Goal: Information Seeking & Learning: Learn about a topic

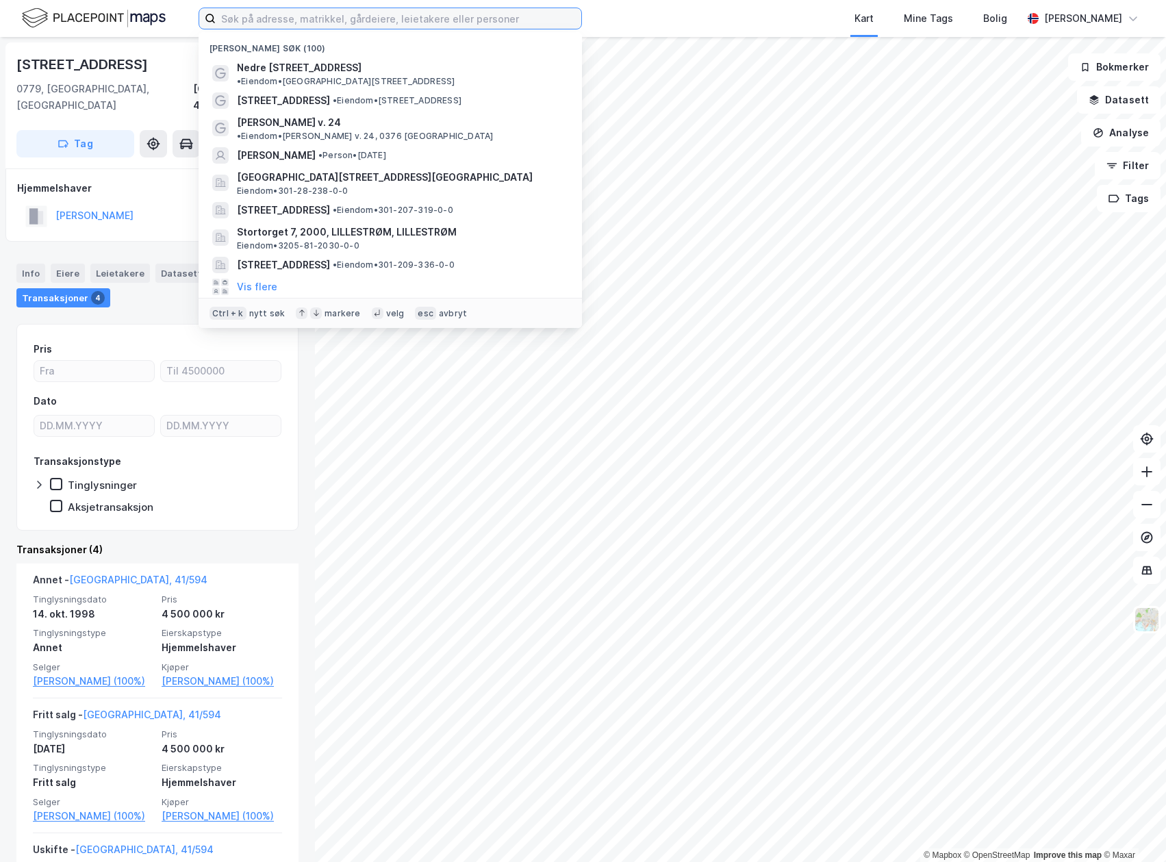
click at [237, 21] on input at bounding box center [398, 18] width 365 height 21
paste input "Fredrikke Qvams gate 1"
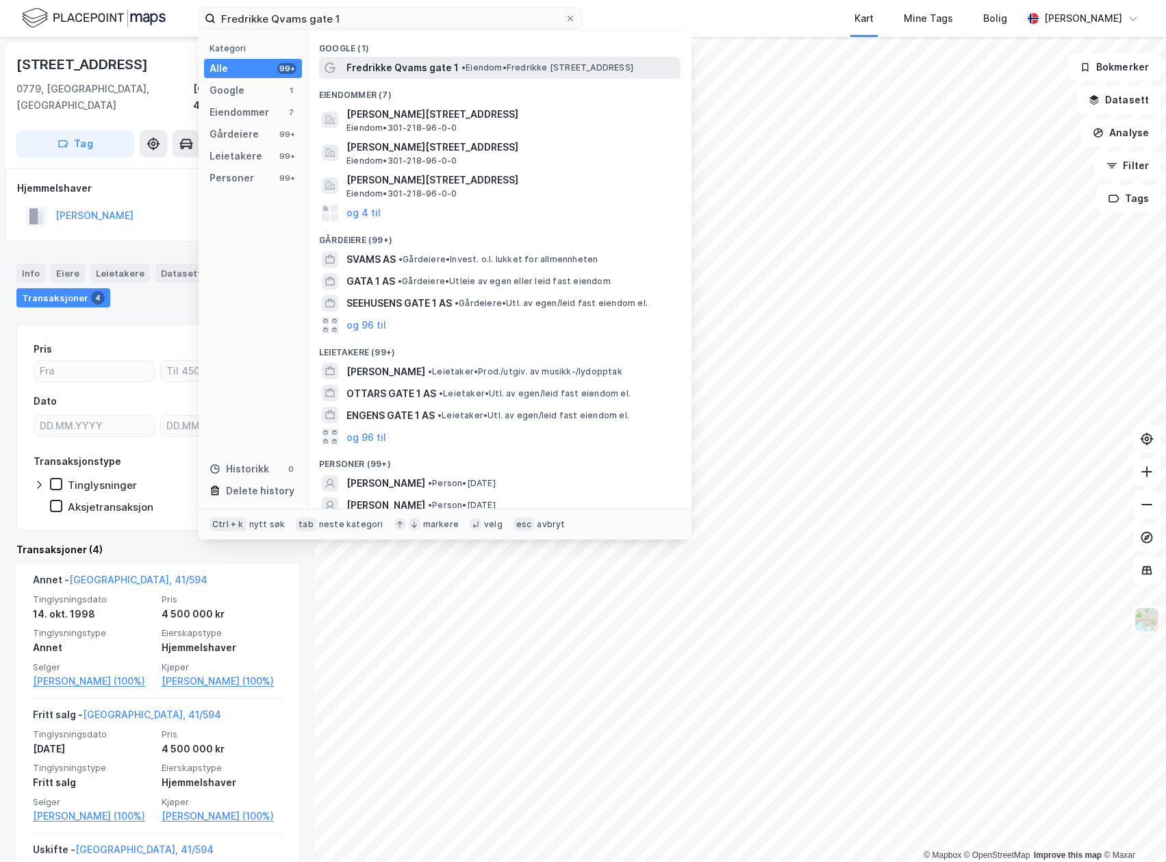
click at [465, 65] on span "•" at bounding box center [463, 67] width 4 height 10
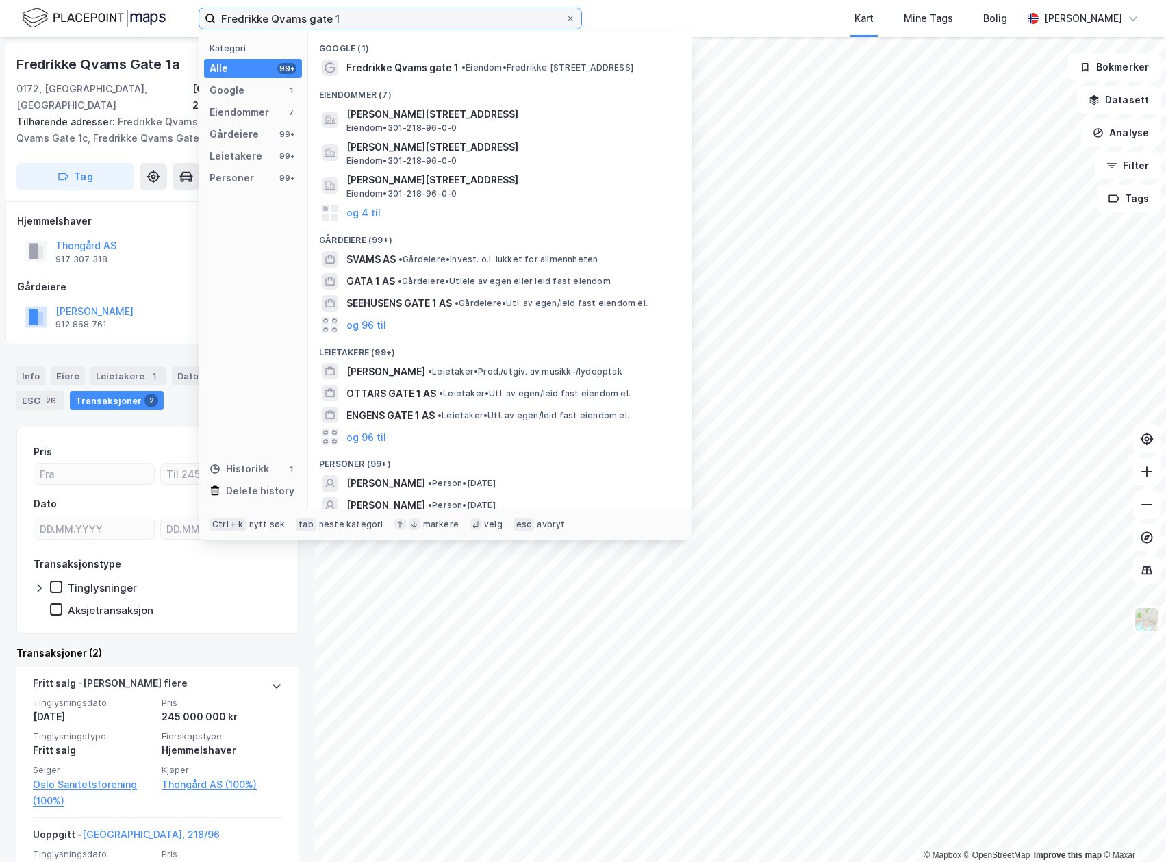
click at [277, 16] on input "Fredrikke Qvams gate 1" at bounding box center [390, 18] width 349 height 21
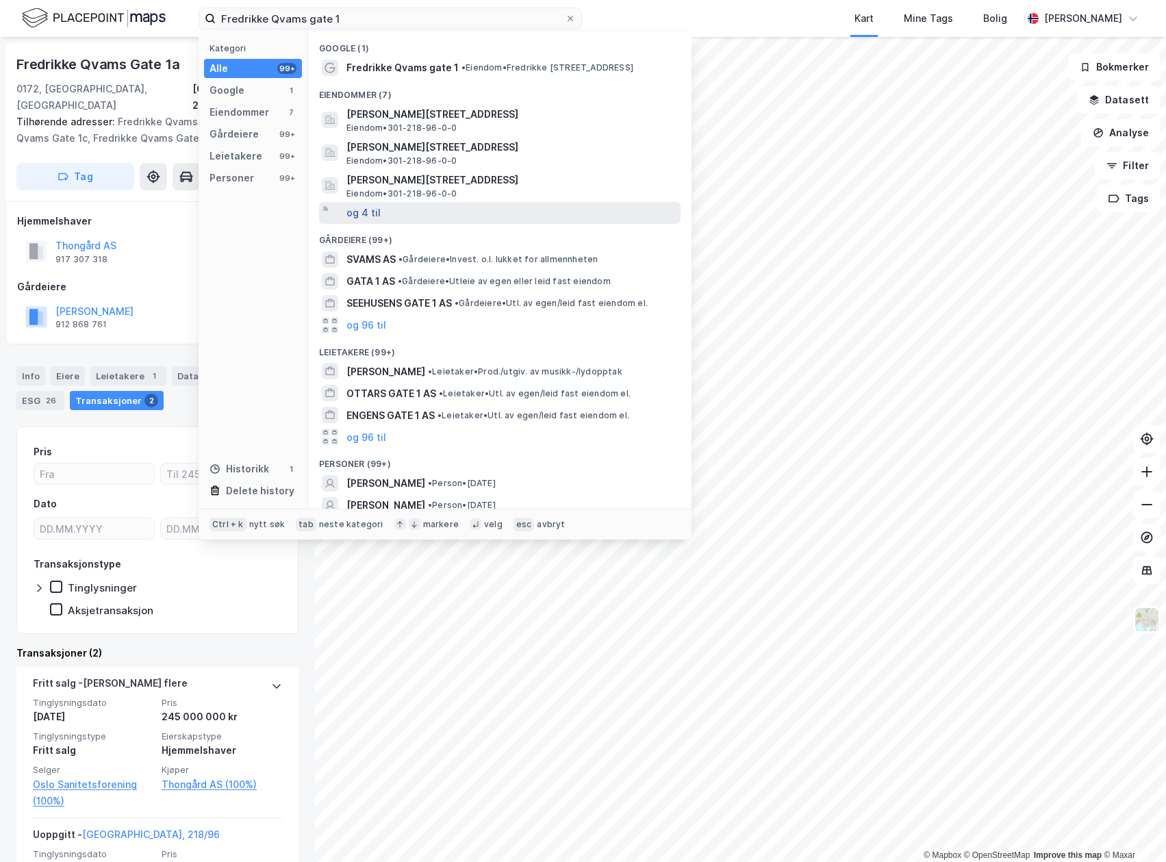
click at [367, 211] on button "og 4 til" at bounding box center [363, 213] width 34 height 16
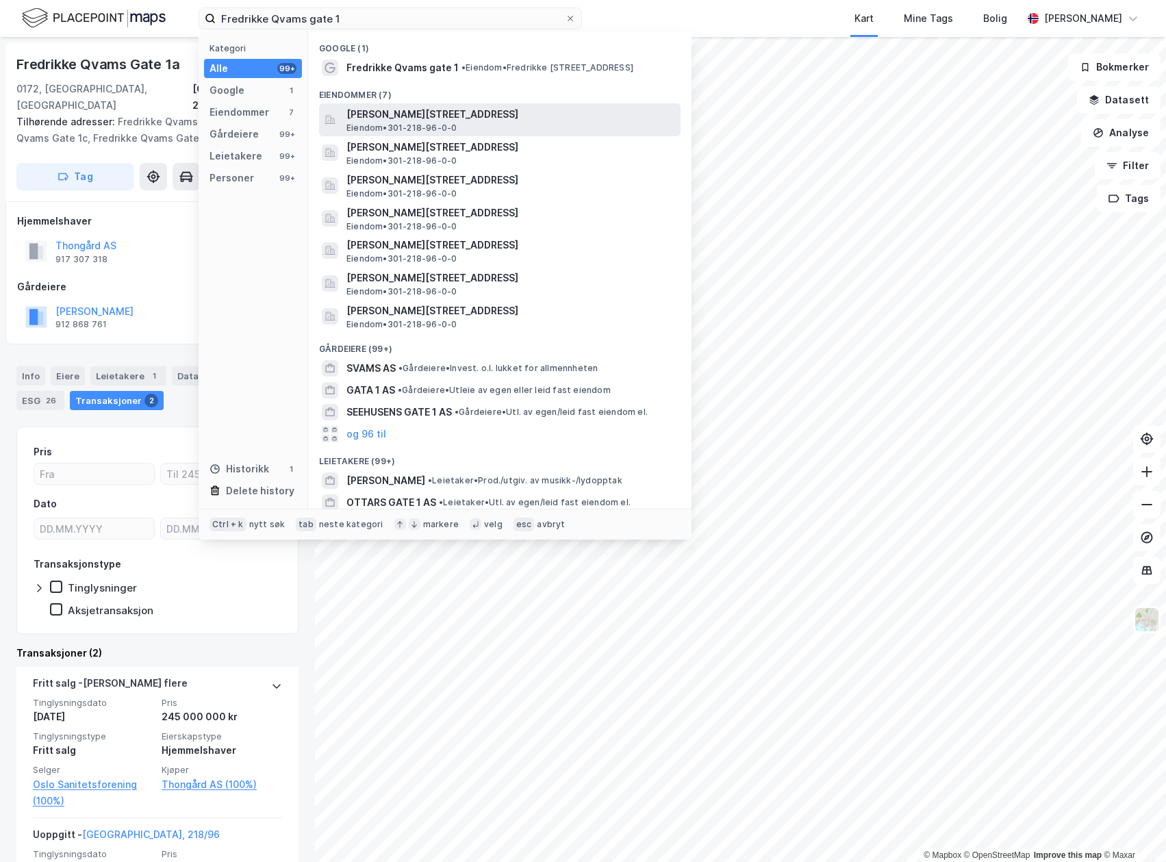
click at [524, 127] on div "[PERSON_NAME][STREET_ADDRESS][GEOGRAPHIC_DATA] • 301-218-96-0-0" at bounding box center [511, 119] width 331 height 27
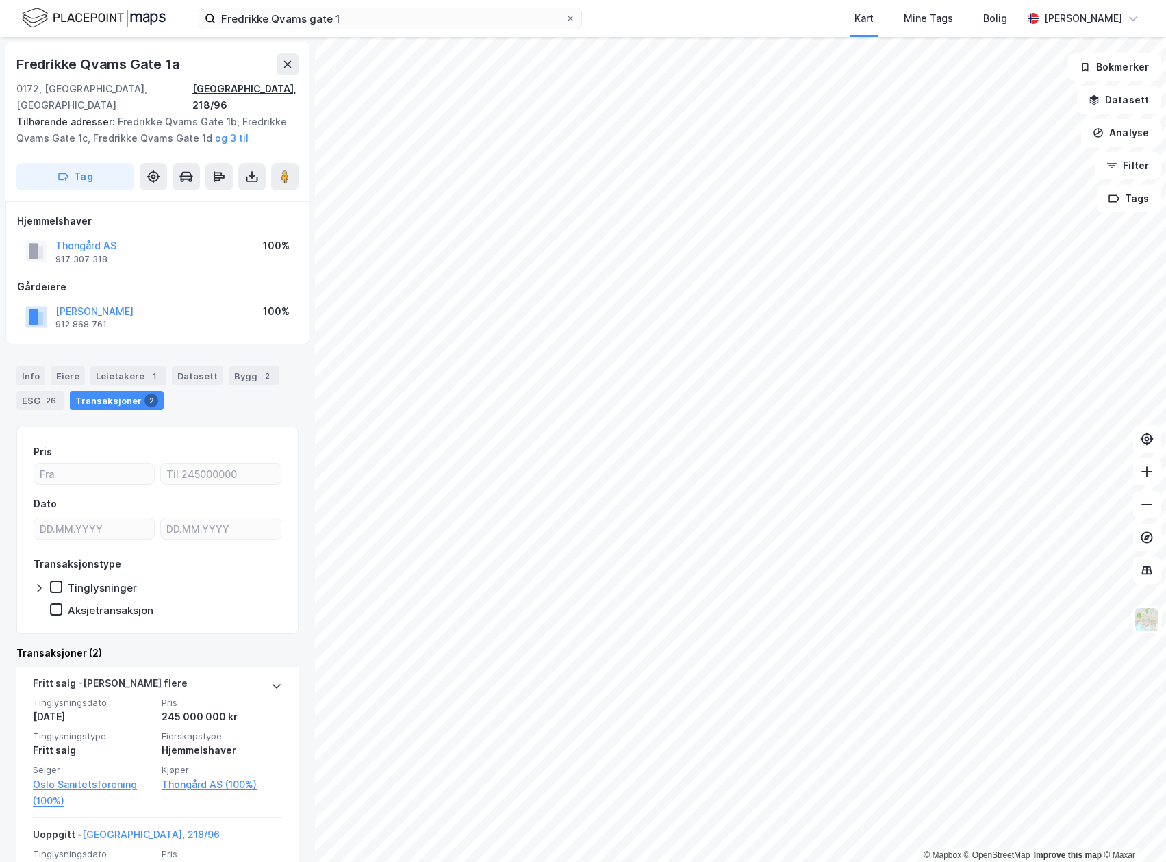
click at [268, 84] on div "[GEOGRAPHIC_DATA], 218/96" at bounding box center [245, 97] width 106 height 33
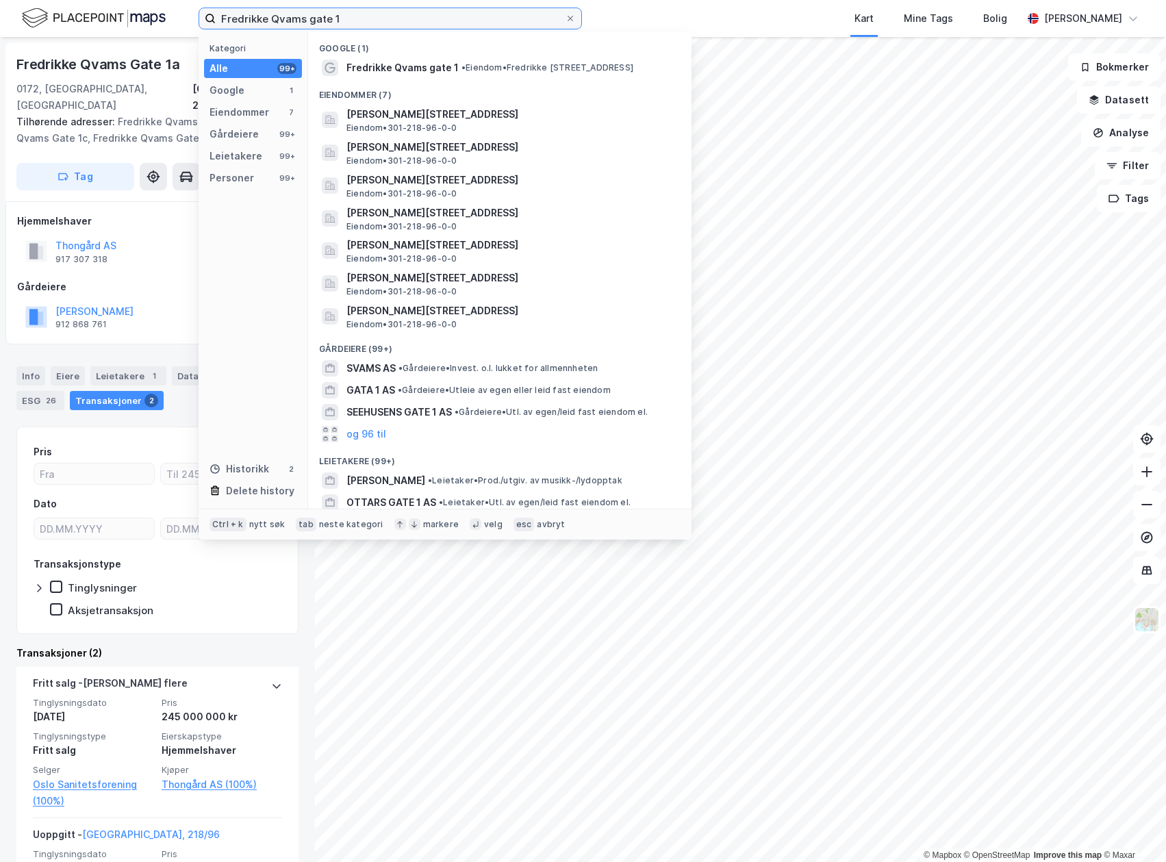
click at [422, 24] on input "Fredrikke Qvams gate 1" at bounding box center [390, 18] width 349 height 21
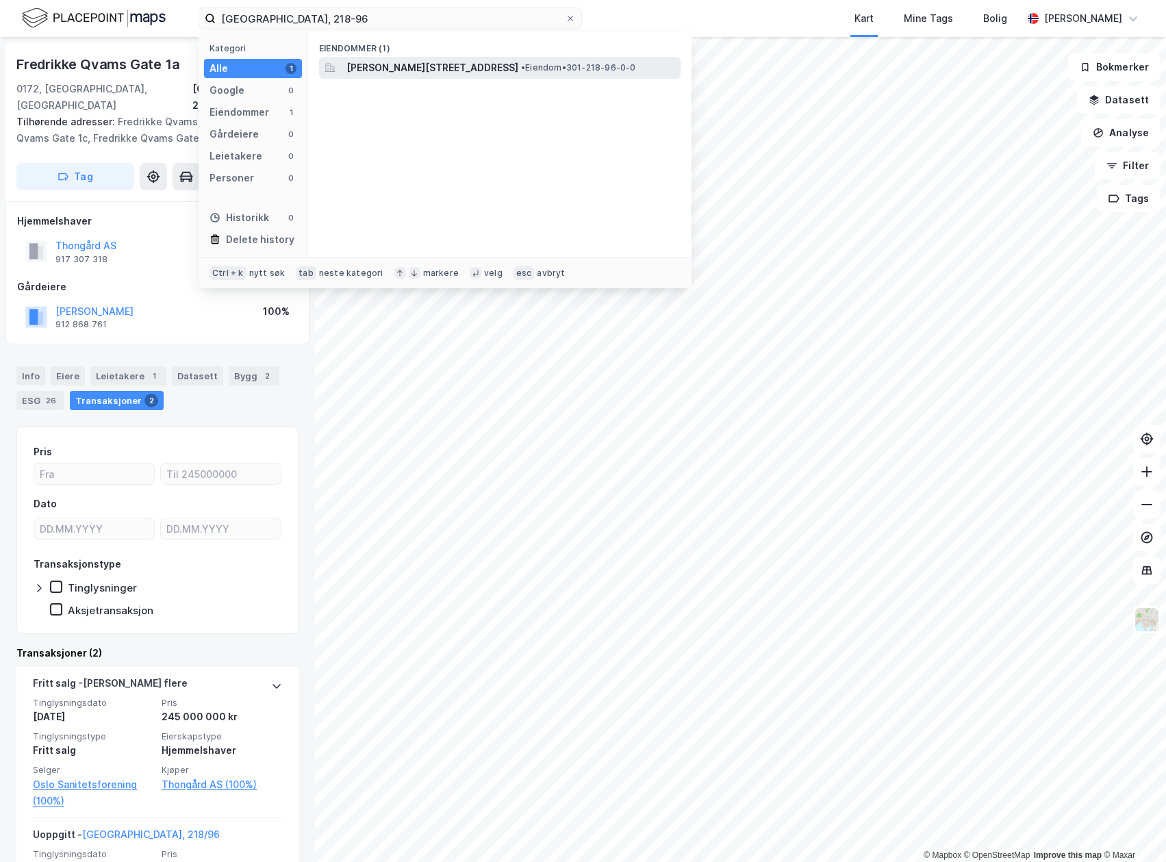
click at [426, 75] on span "[PERSON_NAME][STREET_ADDRESS]" at bounding box center [432, 68] width 172 height 16
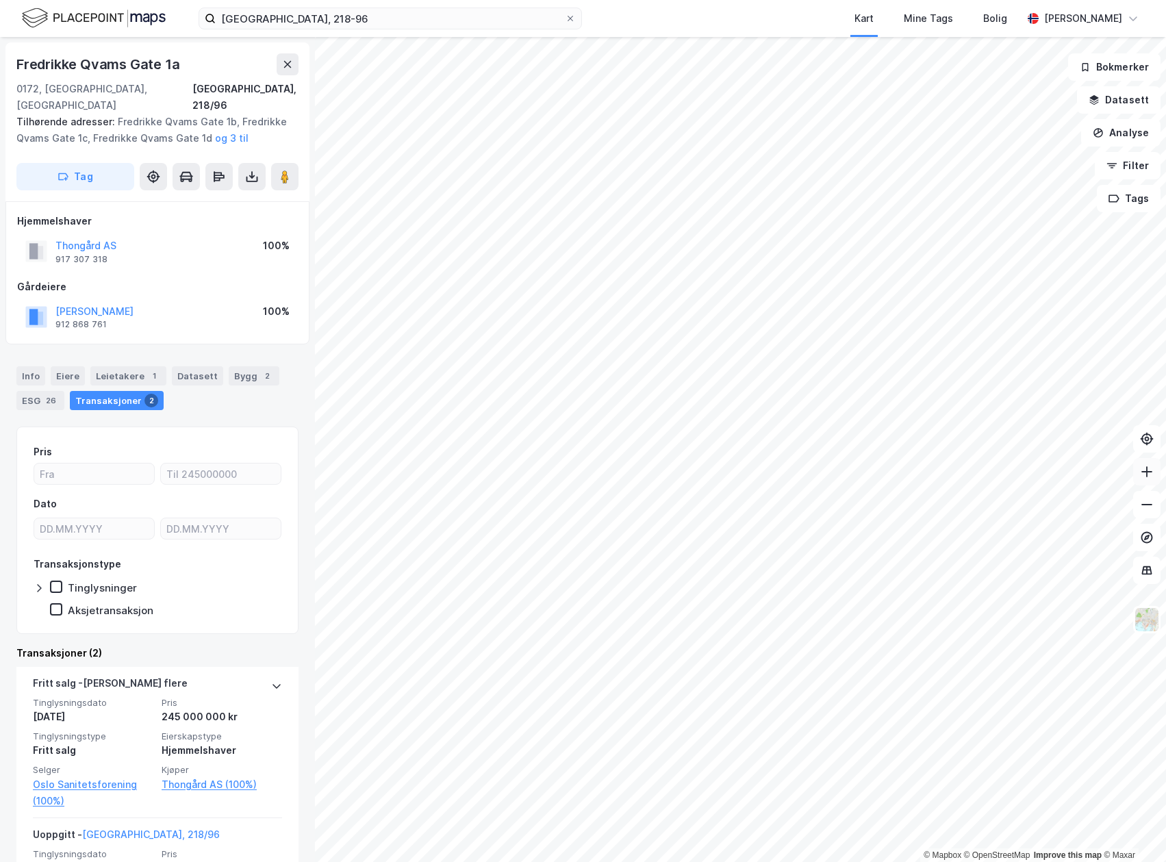
click at [1147, 476] on icon at bounding box center [1147, 472] width 14 height 14
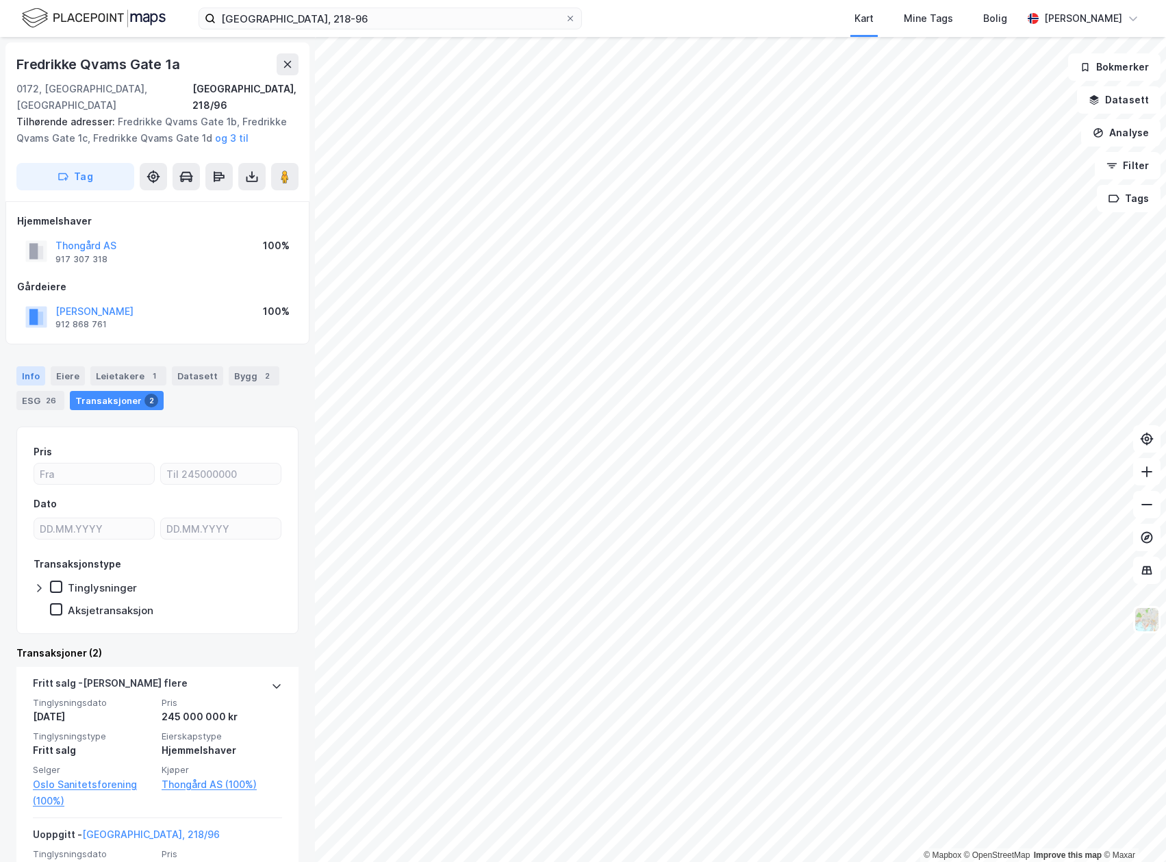
click at [27, 366] on div "Info" at bounding box center [30, 375] width 29 height 19
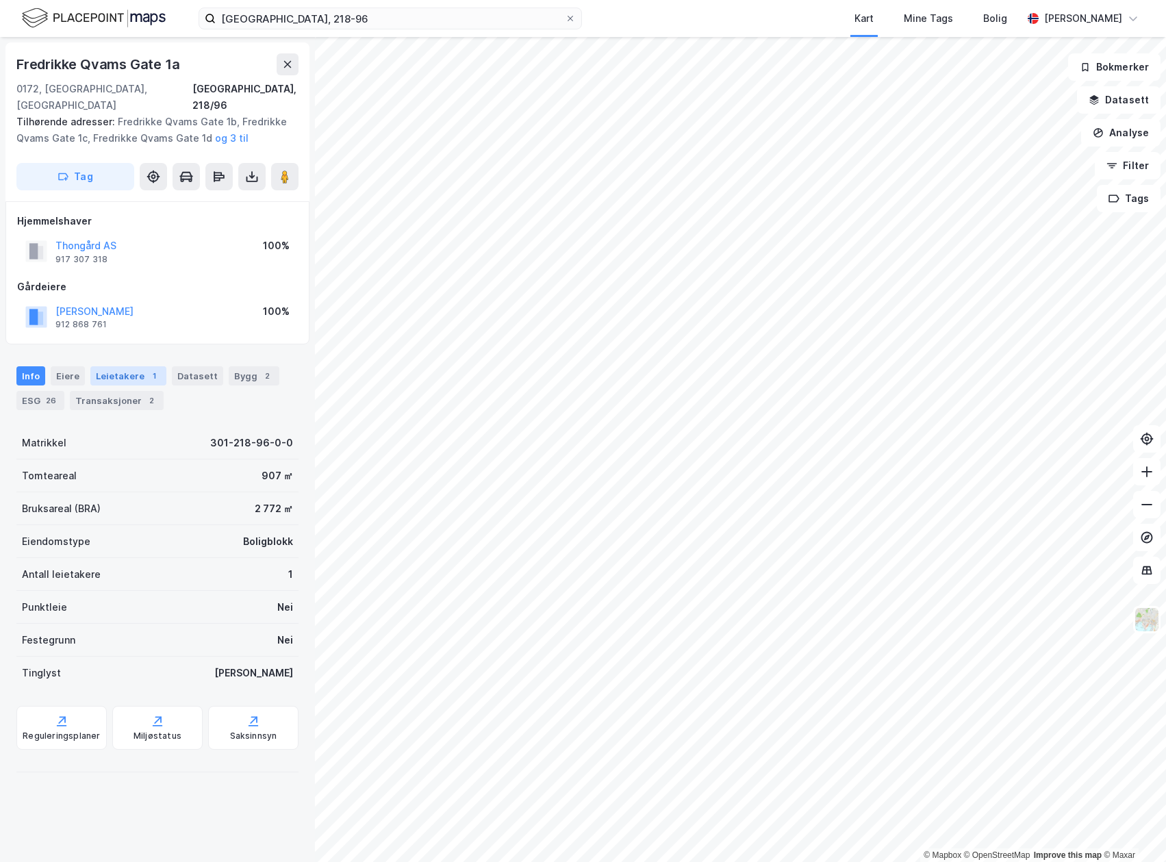
click at [131, 366] on div "Leietakere 1" at bounding box center [128, 375] width 76 height 19
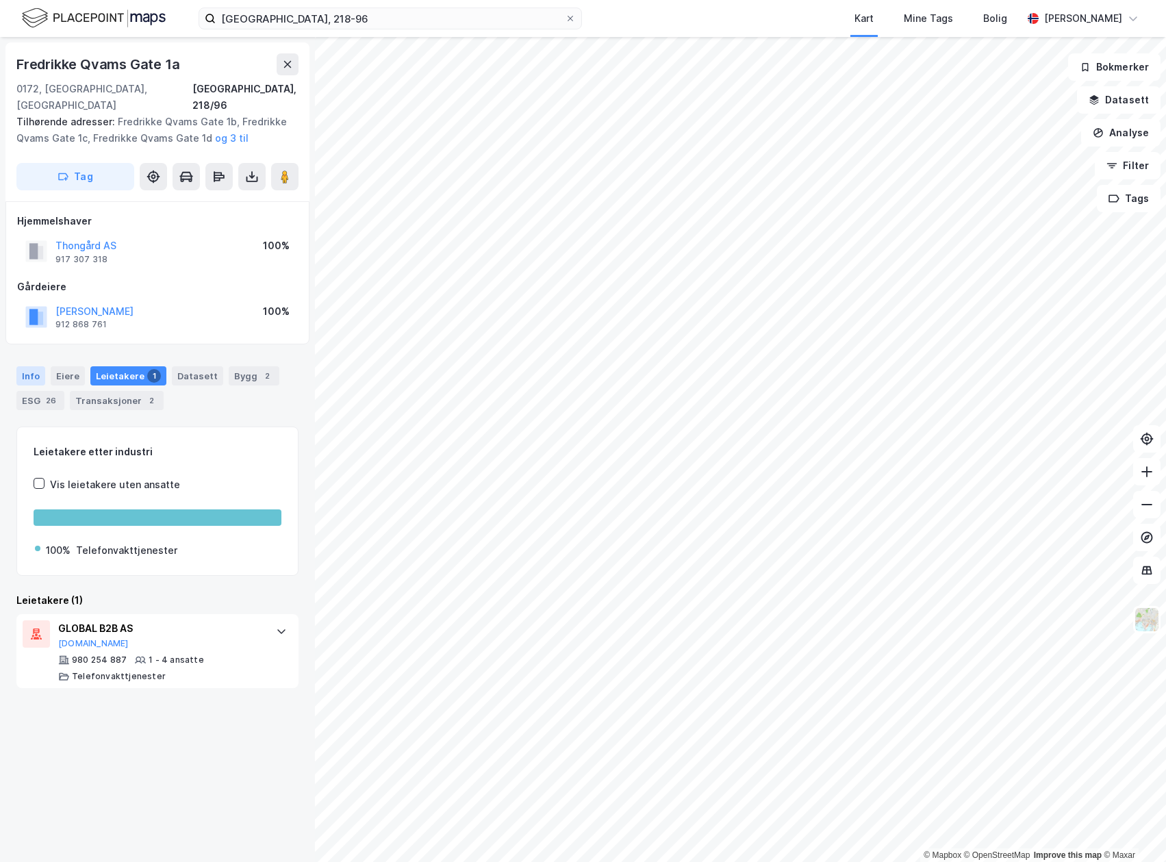
click at [31, 366] on div "Info" at bounding box center [30, 375] width 29 height 19
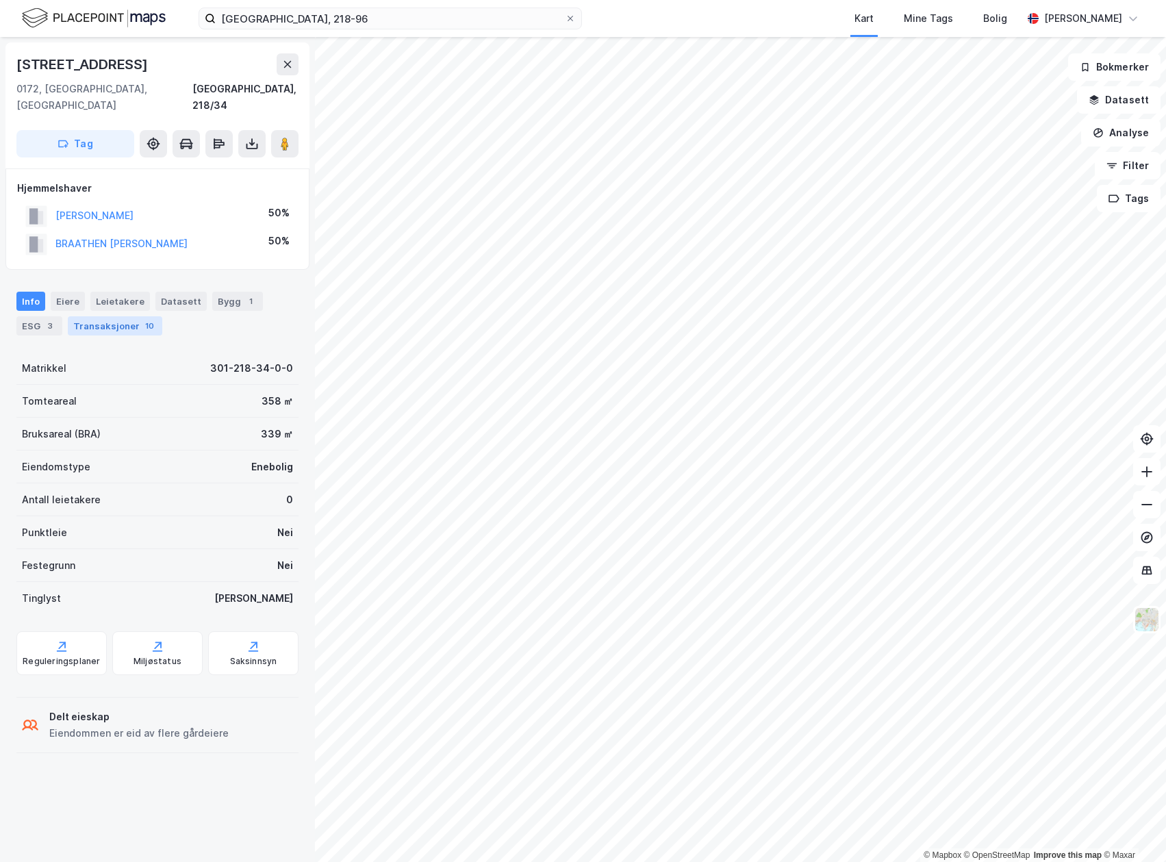
click at [102, 318] on div "Transaksjoner 10" at bounding box center [115, 325] width 94 height 19
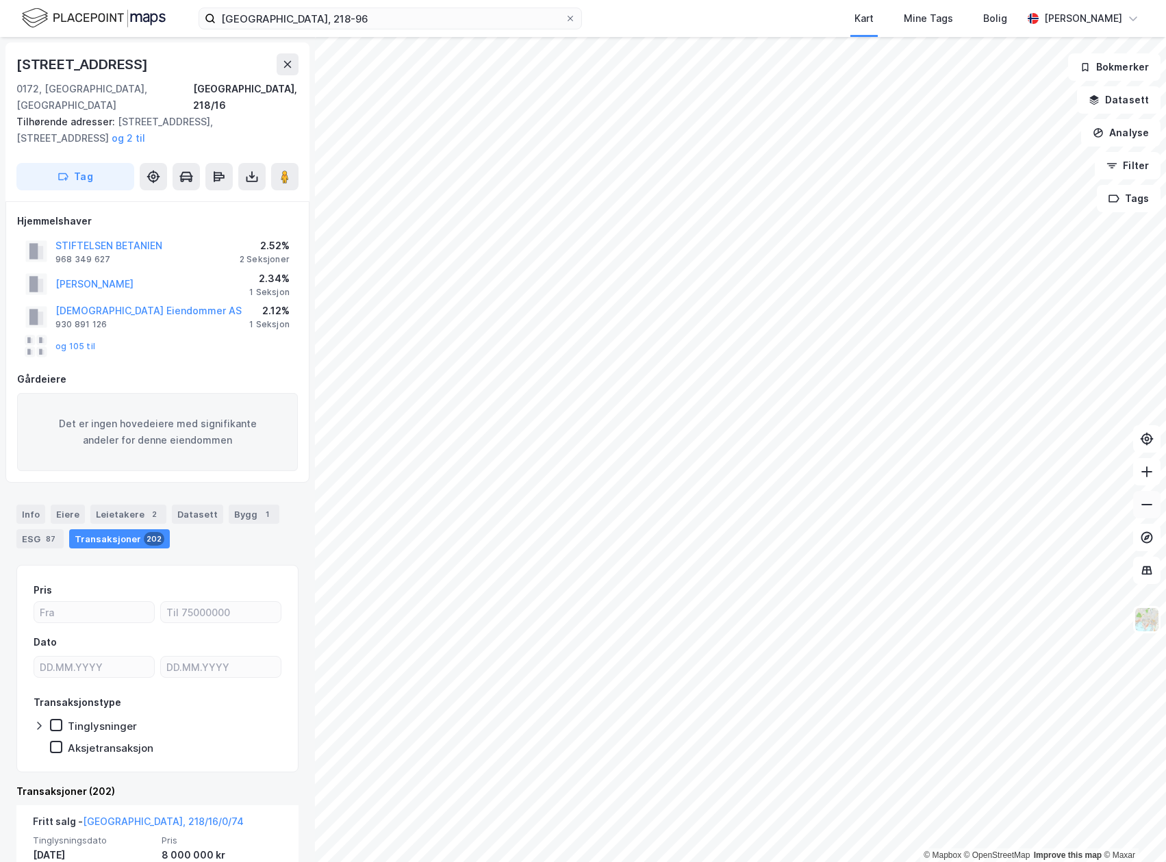
click at [1148, 500] on icon at bounding box center [1147, 505] width 14 height 14
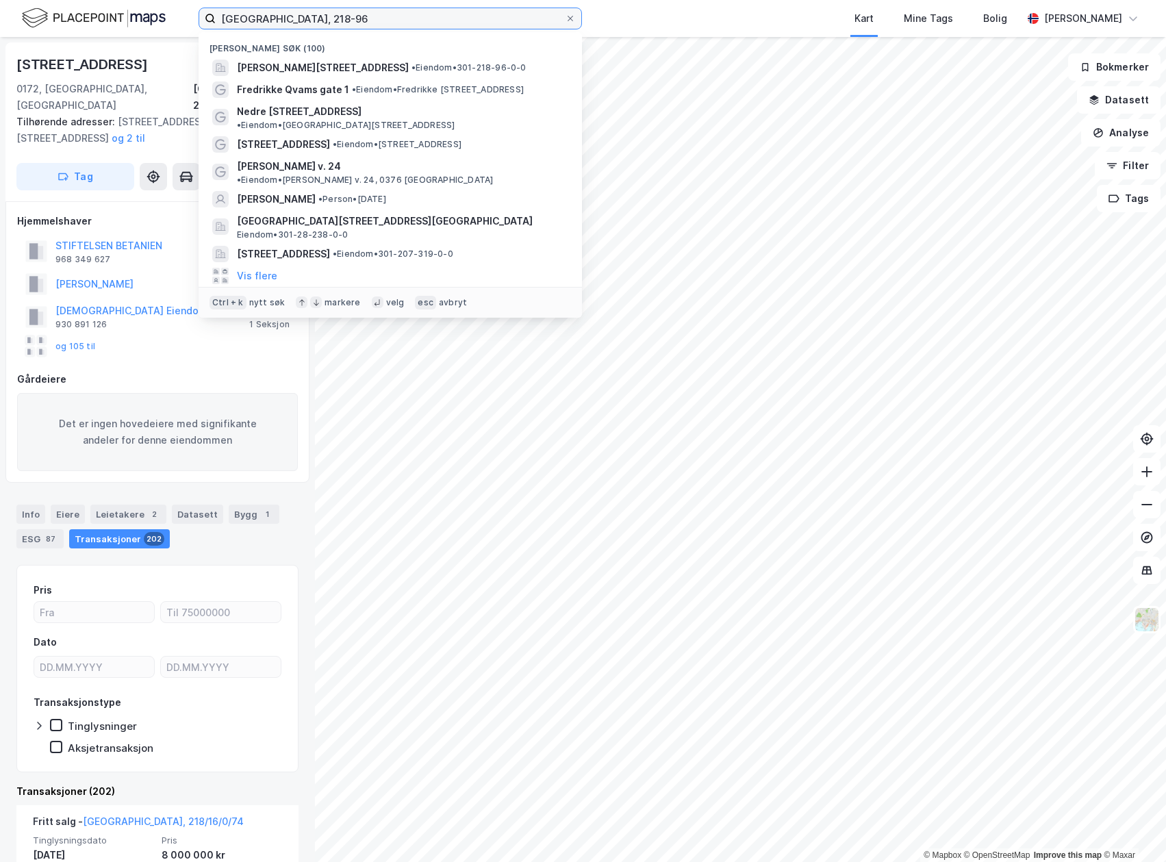
drag, startPoint x: 305, startPoint y: 12, endPoint x: 220, endPoint y: 18, distance: 85.8
click at [220, 18] on input "[GEOGRAPHIC_DATA], 218-96" at bounding box center [390, 18] width 349 height 21
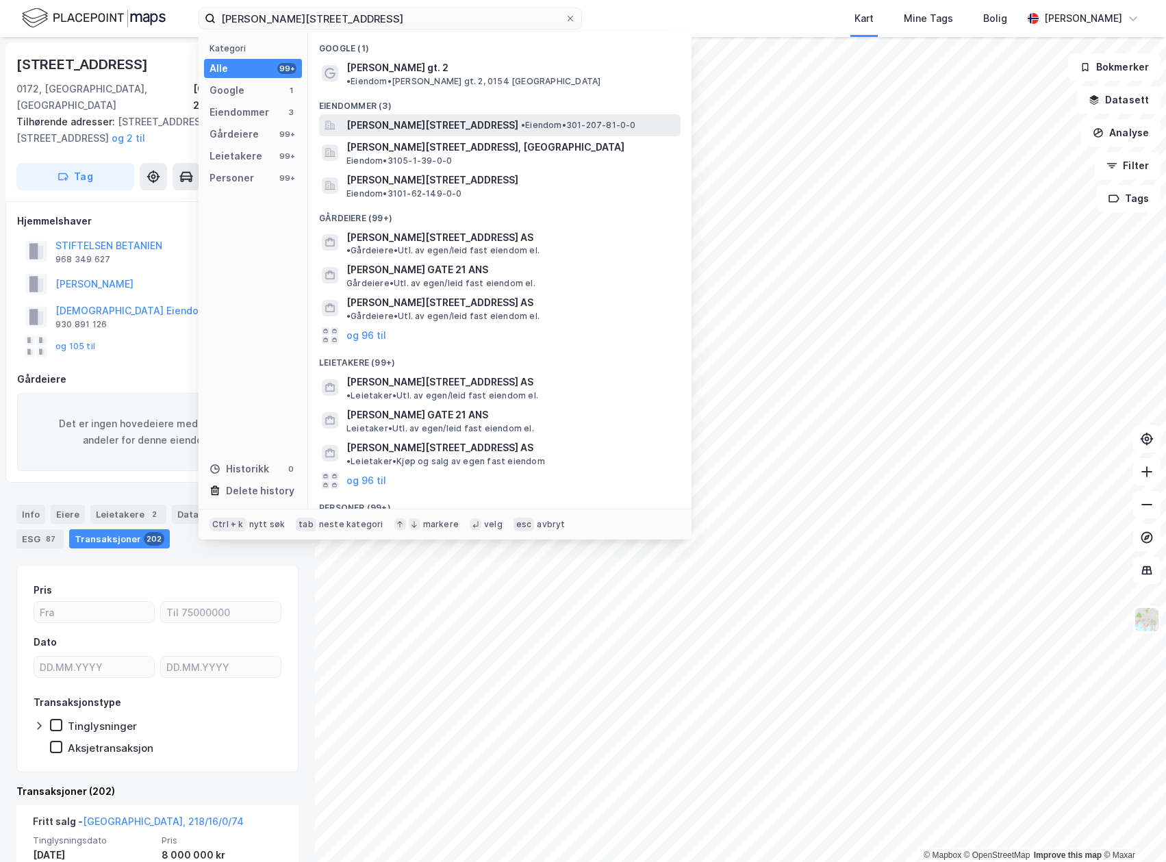
click at [418, 117] on span "[PERSON_NAME][STREET_ADDRESS]" at bounding box center [432, 125] width 172 height 16
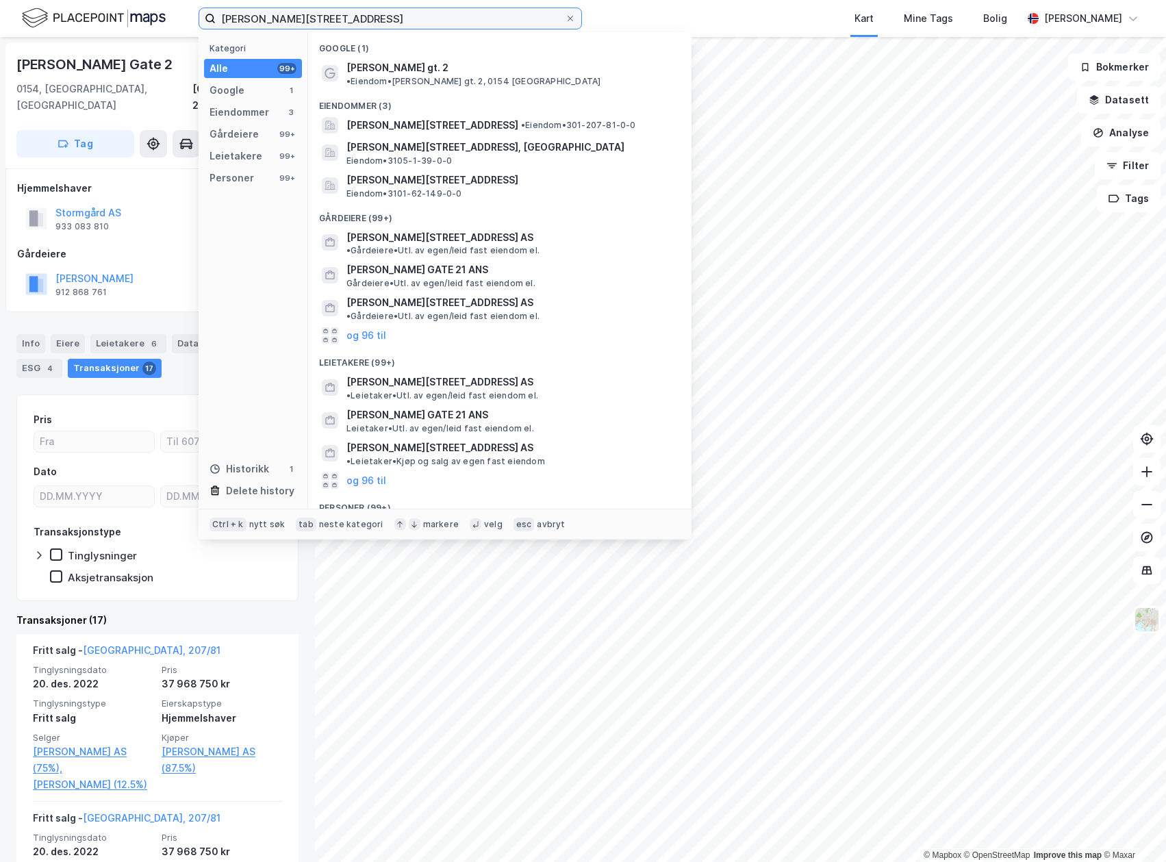
click at [366, 27] on input "[PERSON_NAME][STREET_ADDRESS]" at bounding box center [390, 18] width 349 height 21
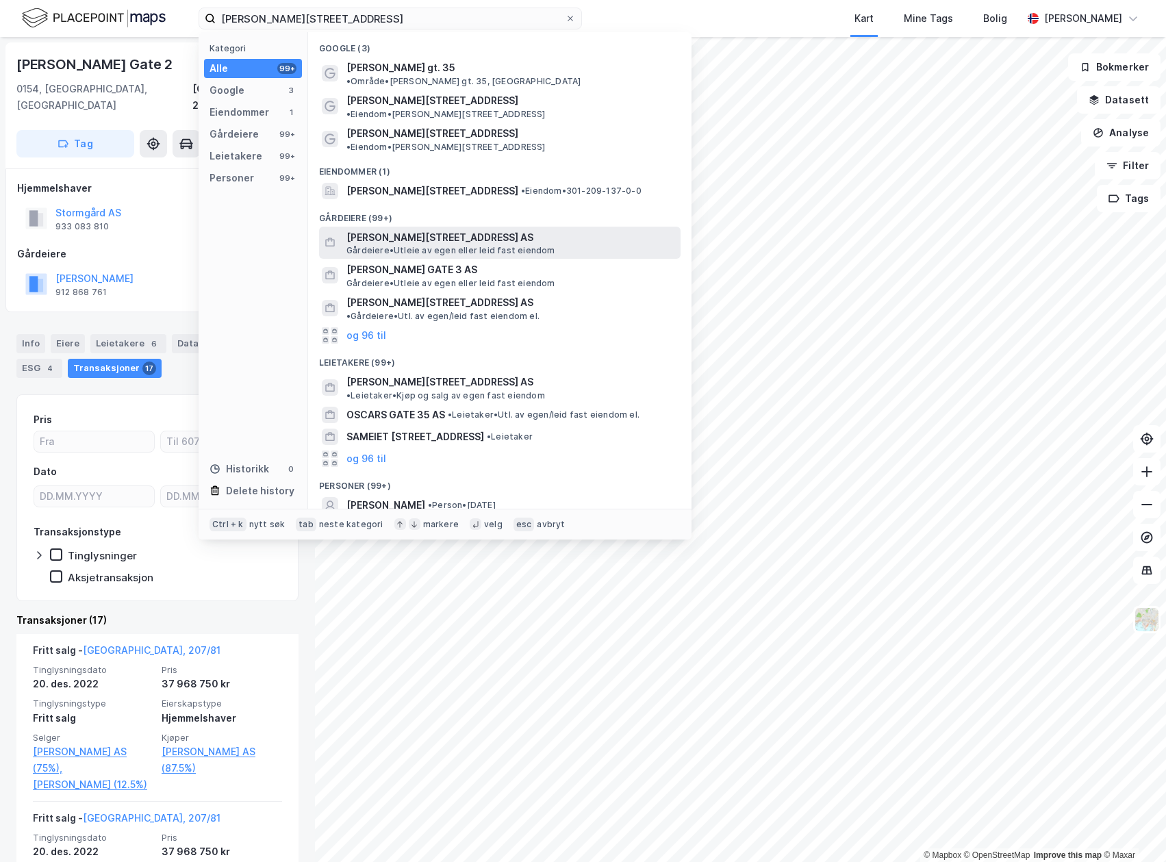
click at [400, 227] on div "[PERSON_NAME][STREET_ADDRESS] • Utleie av egen eller leid fast eiendom" at bounding box center [499, 243] width 361 height 33
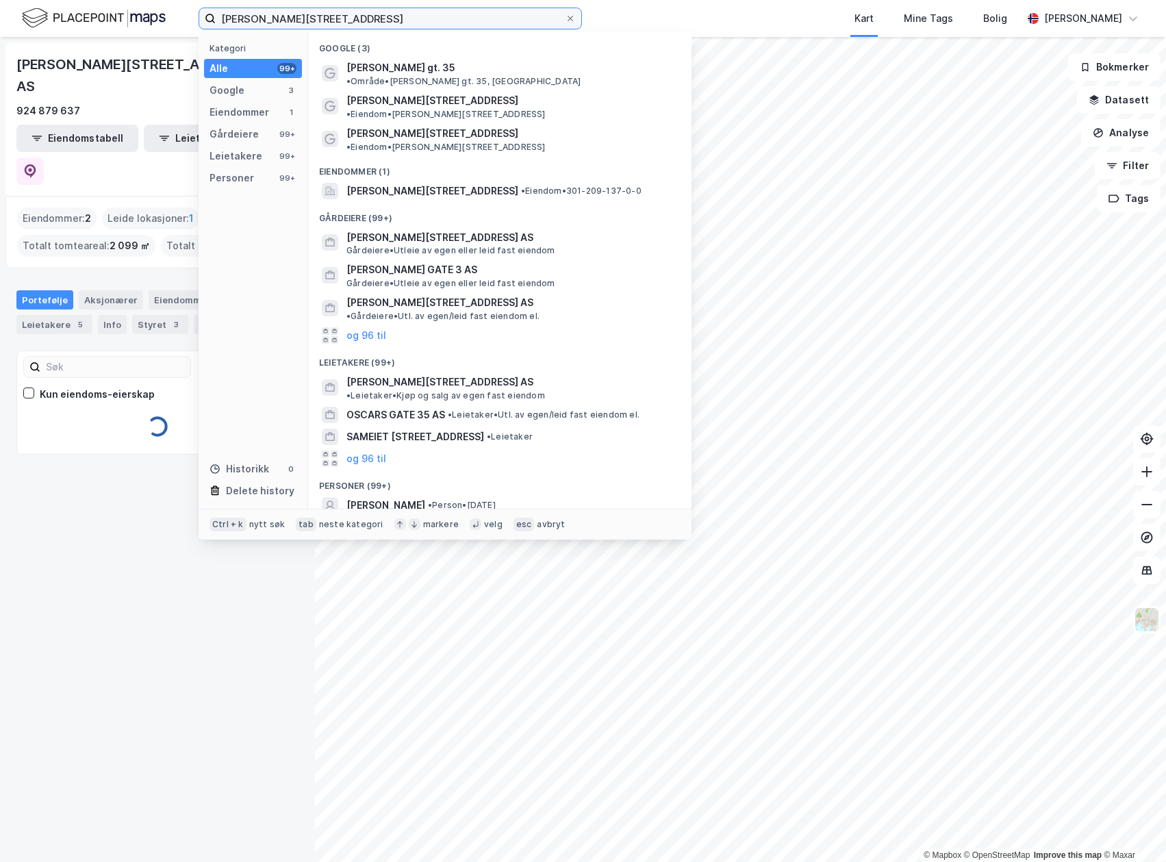
click at [392, 12] on input "[PERSON_NAME][STREET_ADDRESS]" at bounding box center [390, 18] width 349 height 21
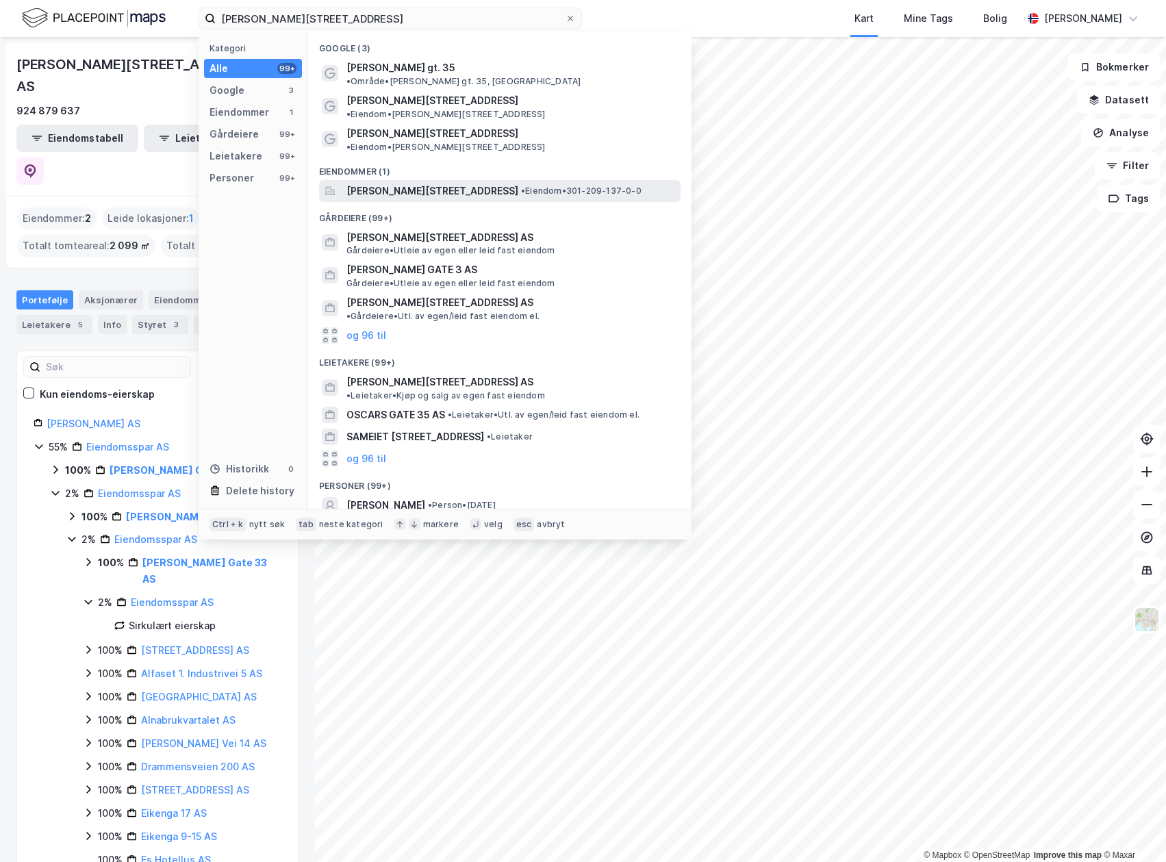
click at [422, 183] on span "[PERSON_NAME][STREET_ADDRESS]" at bounding box center [432, 191] width 172 height 16
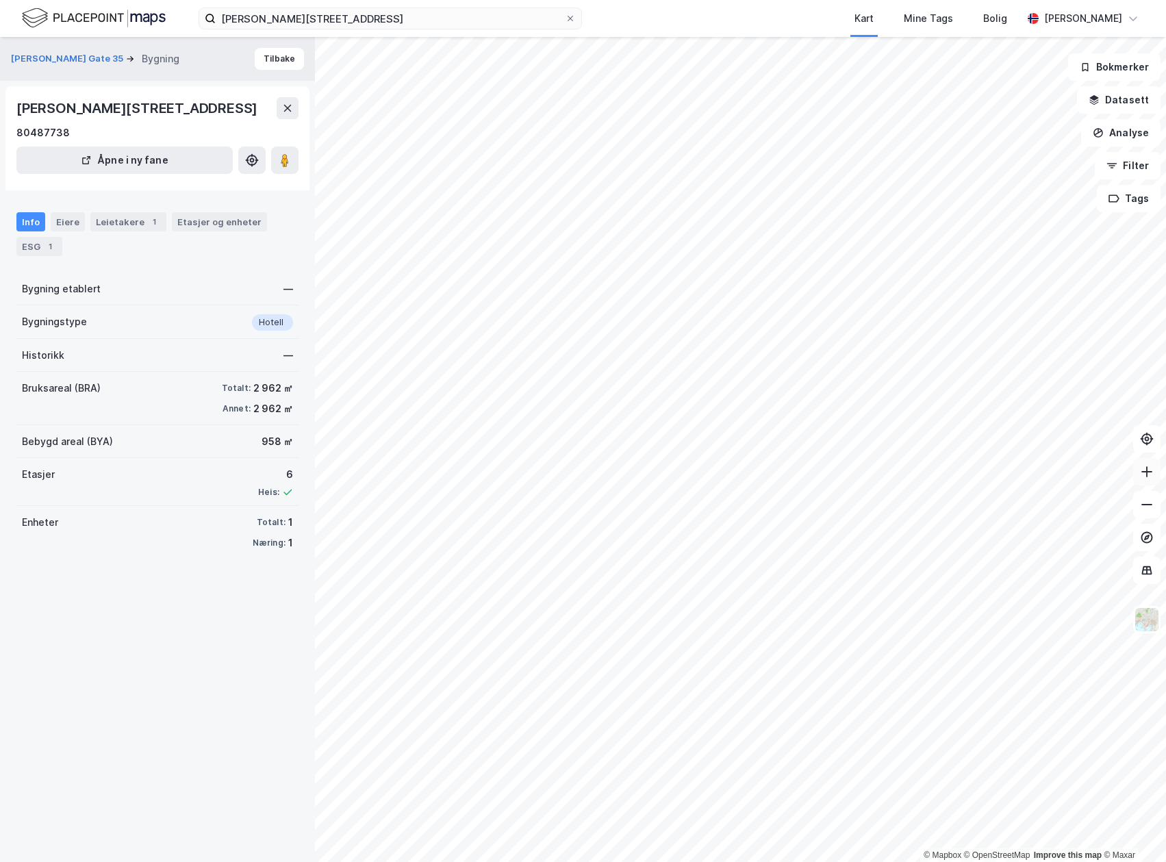
click at [1146, 467] on icon at bounding box center [1147, 472] width 14 height 14
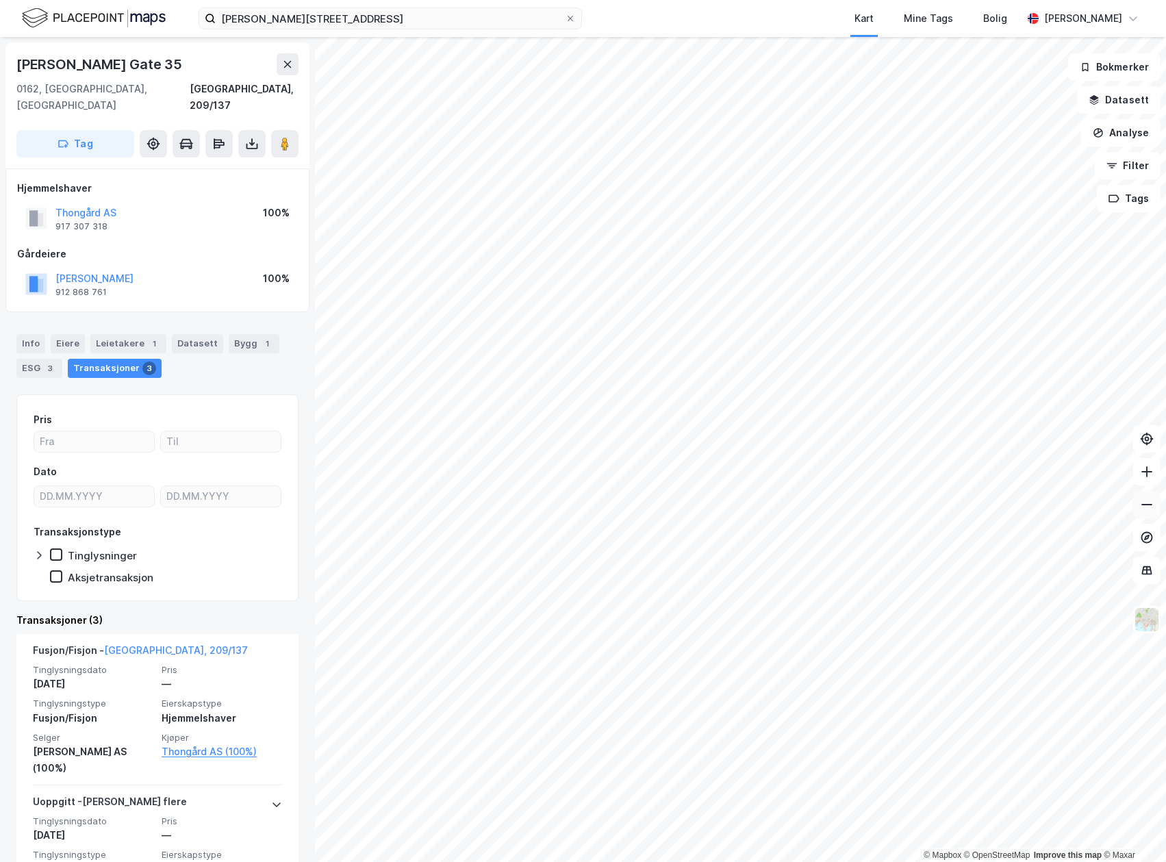
click at [1146, 509] on icon at bounding box center [1147, 505] width 14 height 14
click at [1148, 502] on icon at bounding box center [1147, 505] width 14 height 14
click at [457, 25] on input "[PERSON_NAME][STREET_ADDRESS]" at bounding box center [390, 18] width 349 height 21
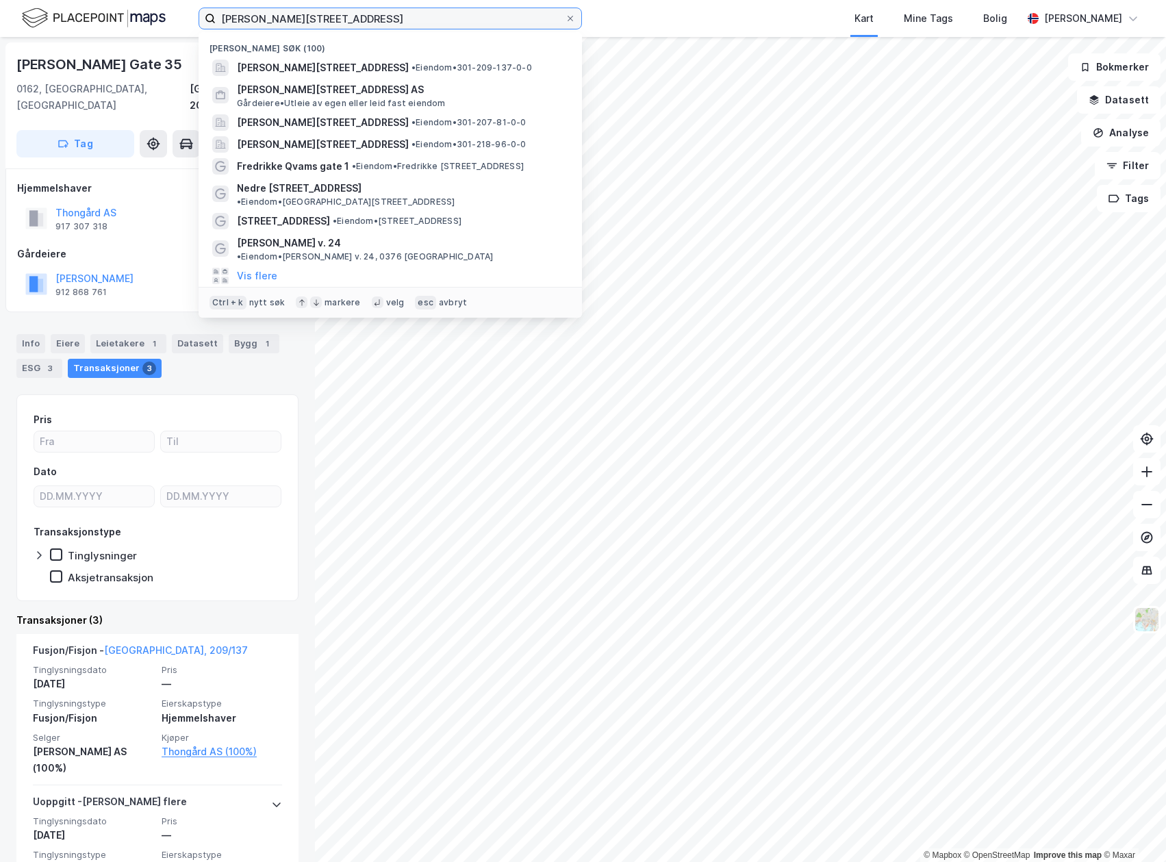
drag, startPoint x: 432, startPoint y: 12, endPoint x: 117, endPoint y: 12, distance: 314.8
click at [118, 12] on div "[PERSON_NAME][STREET_ADDRESS] (100) [PERSON_NAME][STREET_ADDRESS] • Eiendom • 3…" at bounding box center [583, 18] width 1166 height 37
paste input "[STREET_ADDRESS]"
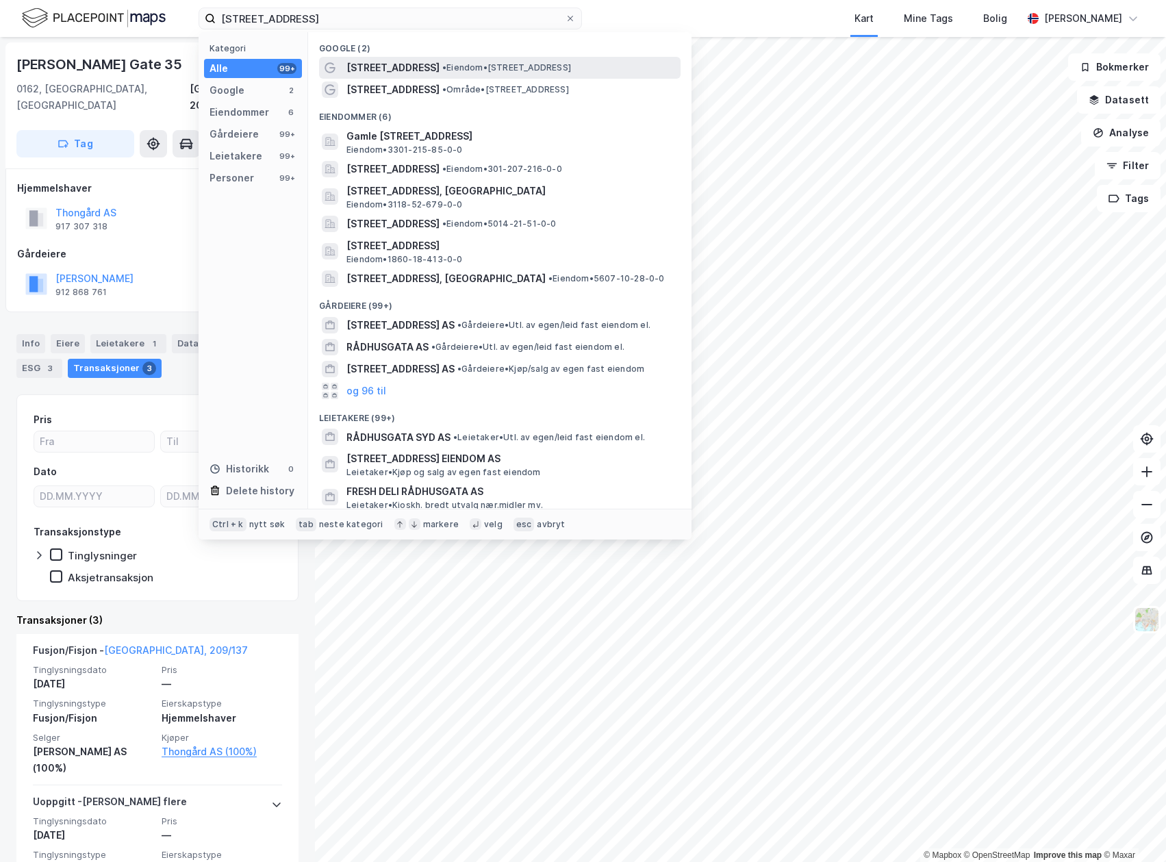
click at [524, 63] on span "• Eiendom • [STREET_ADDRESS]" at bounding box center [506, 67] width 129 height 11
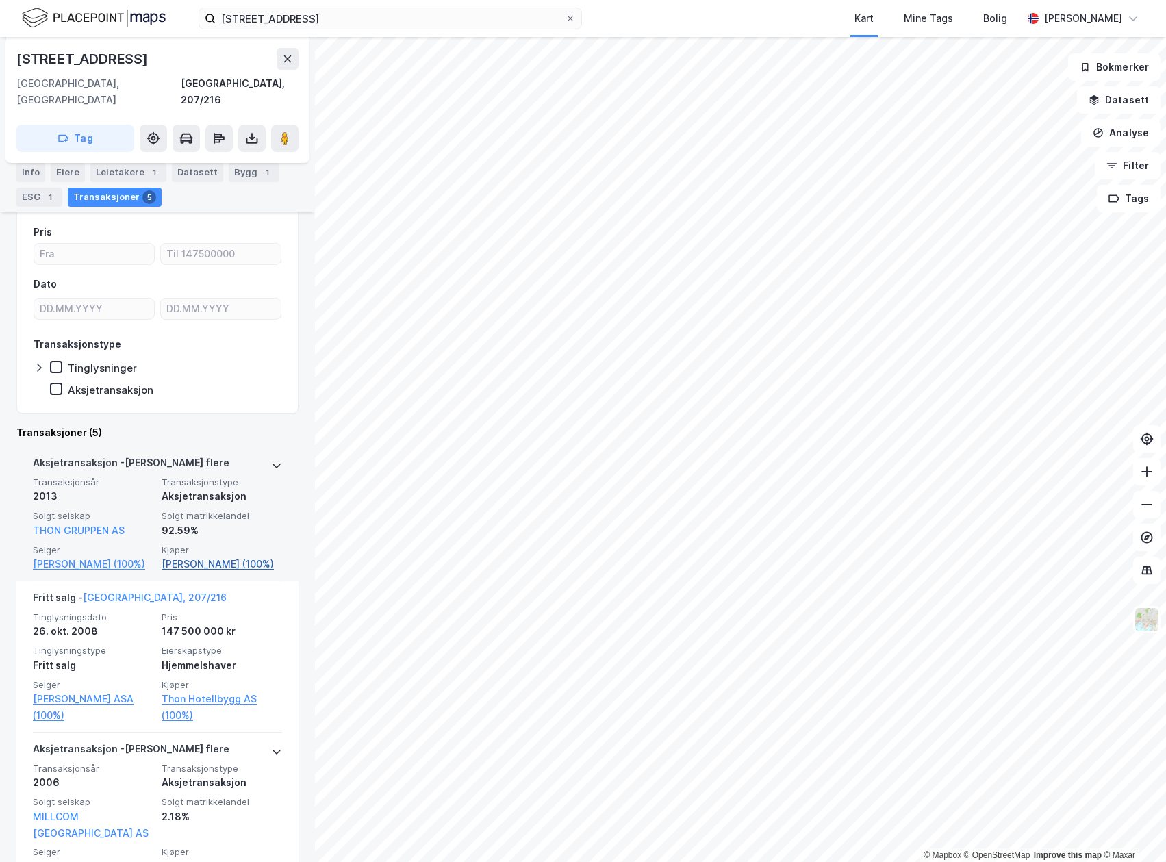
scroll to position [274, 0]
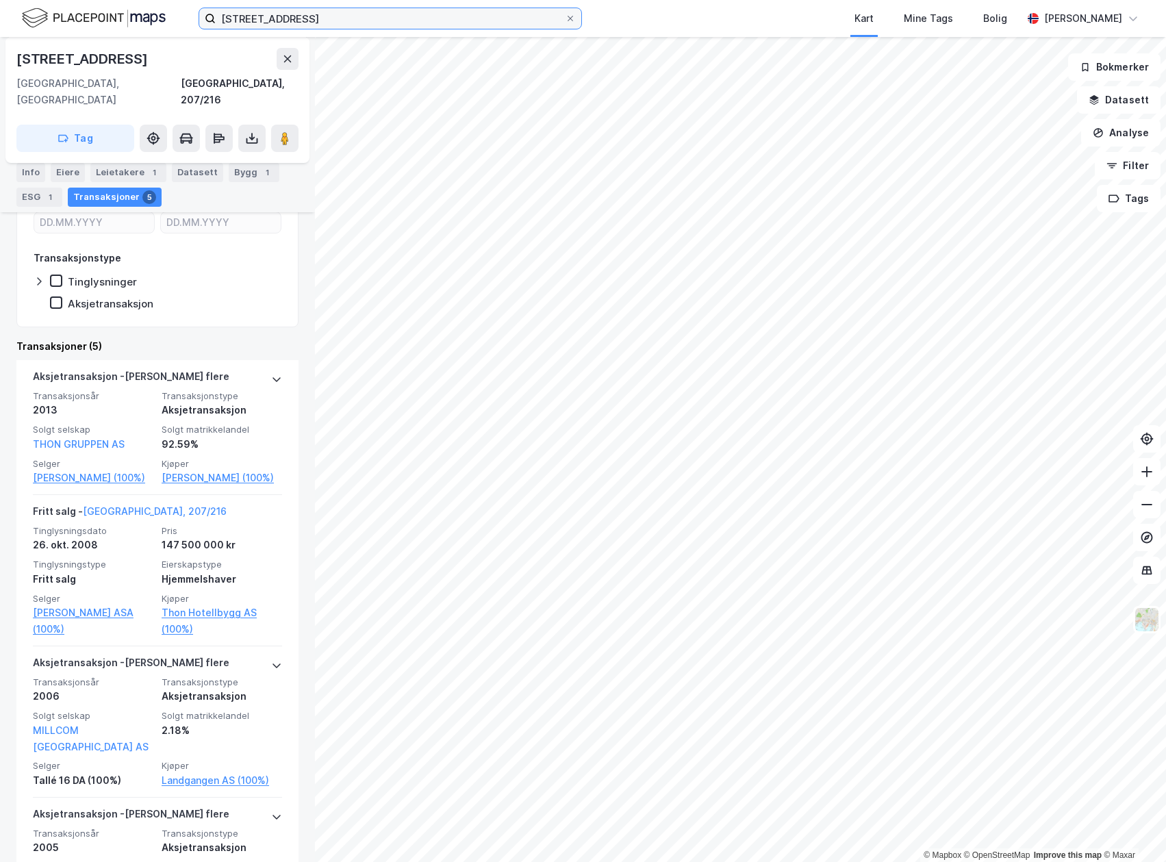
click at [446, 8] on input "[STREET_ADDRESS]" at bounding box center [390, 18] width 349 height 21
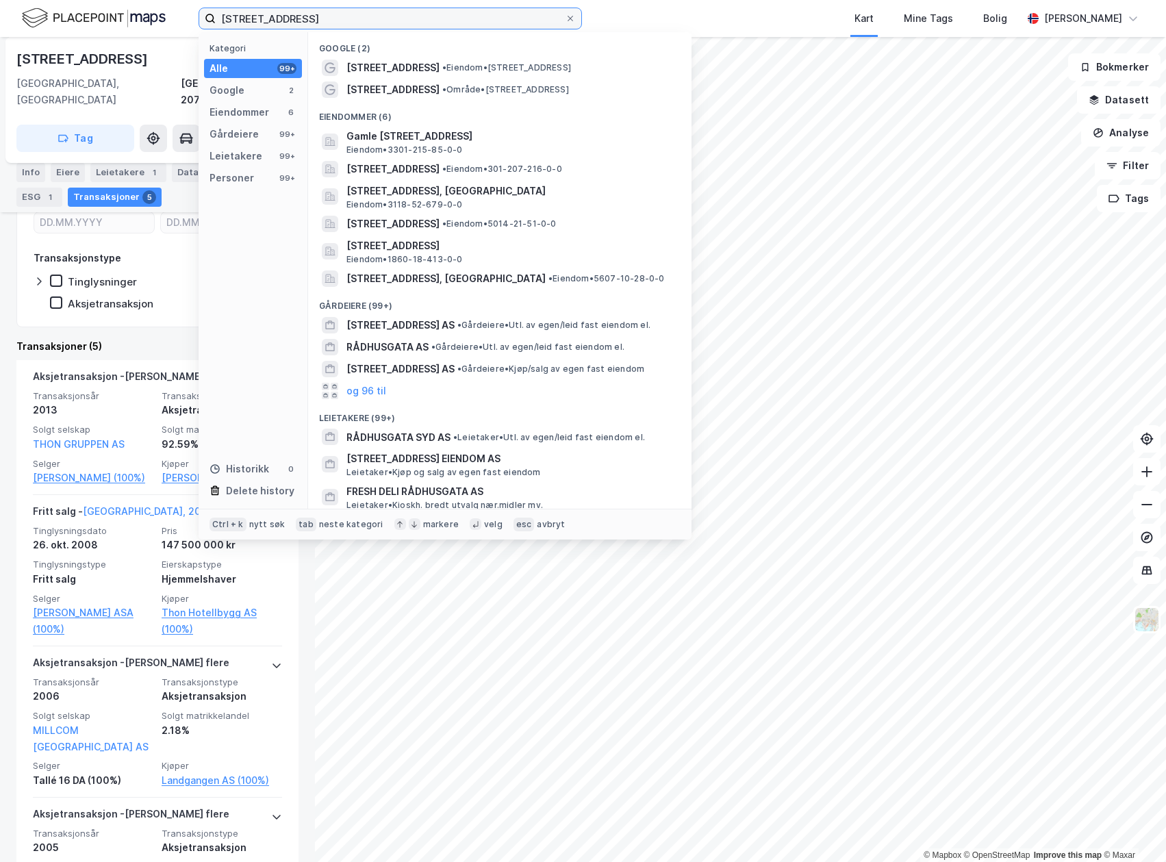
drag, startPoint x: 465, startPoint y: 20, endPoint x: 39, endPoint y: 3, distance: 426.7
click at [39, 3] on div "[STREET_ADDRESS] B Kategori Alle 99+ Google 2 Eiendommer 6 Gårdeiere 99+ Leieta…" at bounding box center [583, 18] width 1166 height 37
paste input "Sinsenterrassen 2/4"
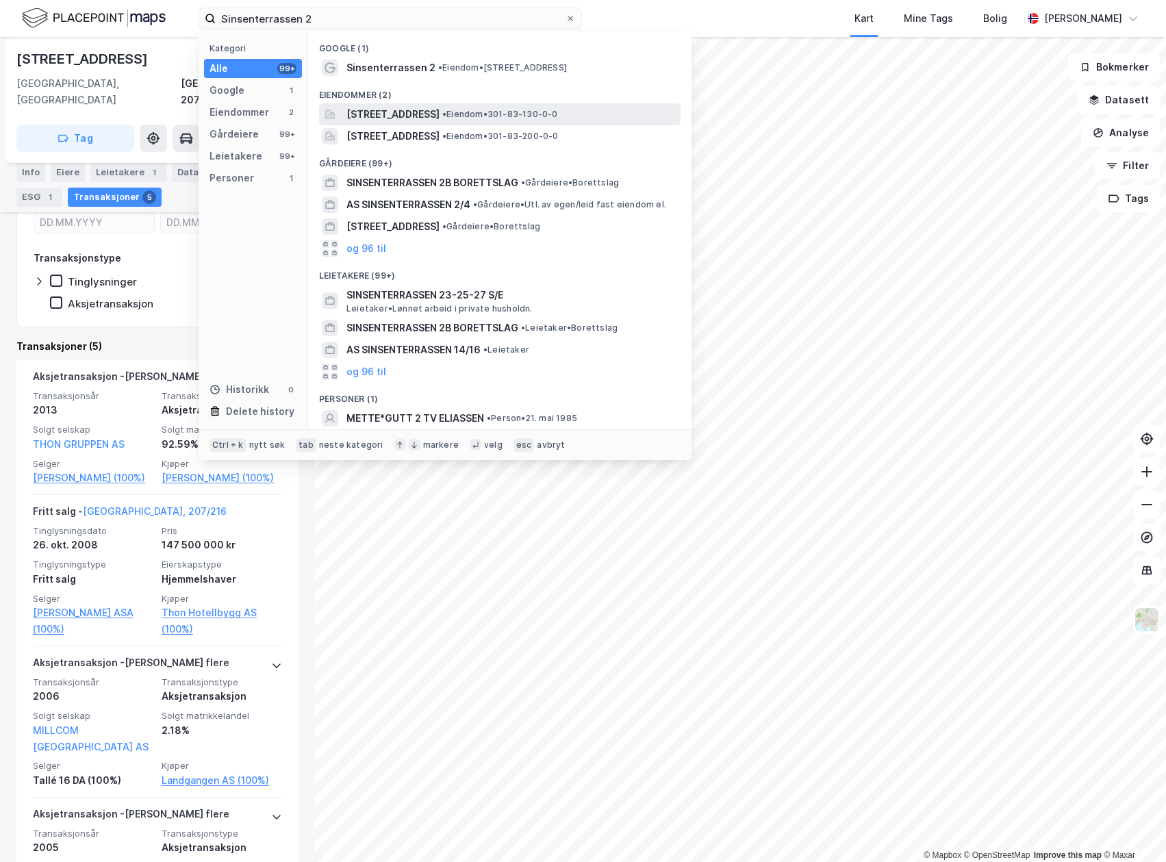
click at [415, 112] on span "[STREET_ADDRESS]" at bounding box center [392, 114] width 93 height 16
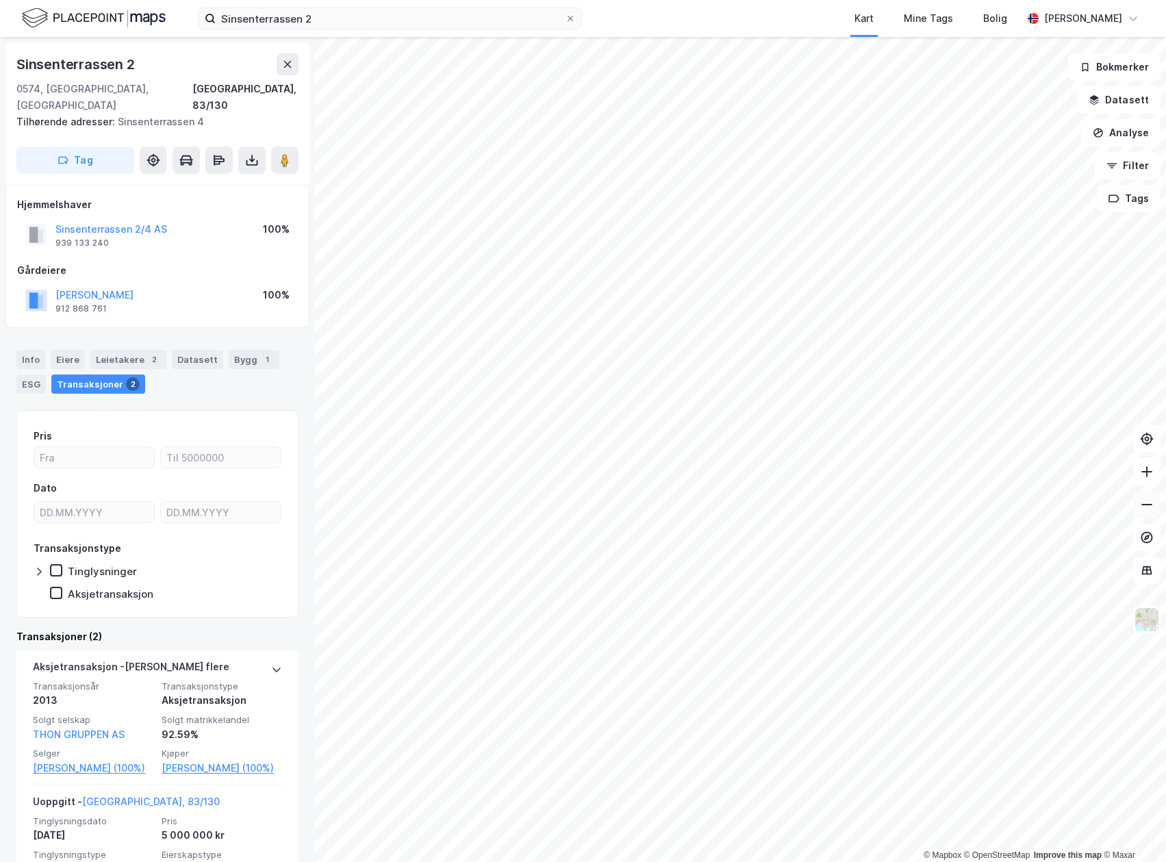
click at [1144, 507] on icon at bounding box center [1147, 505] width 14 height 14
click at [1142, 509] on icon at bounding box center [1147, 505] width 14 height 14
click at [1144, 476] on icon at bounding box center [1147, 472] width 14 height 14
click at [322, 21] on input "Sinsenterrassen 2" at bounding box center [390, 18] width 349 height 21
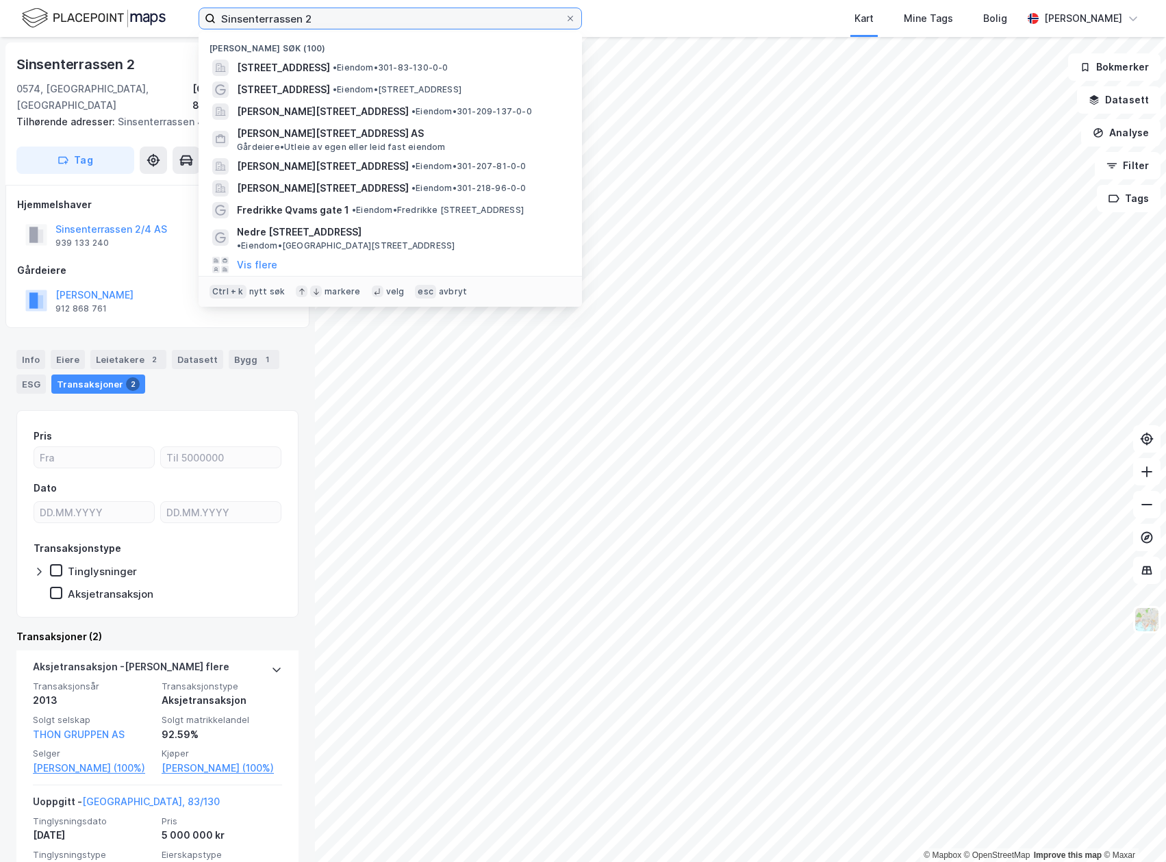
click at [324, 18] on input "Sinsenterrassen 2" at bounding box center [390, 18] width 349 height 21
type input "Sinsenterrassen 4"
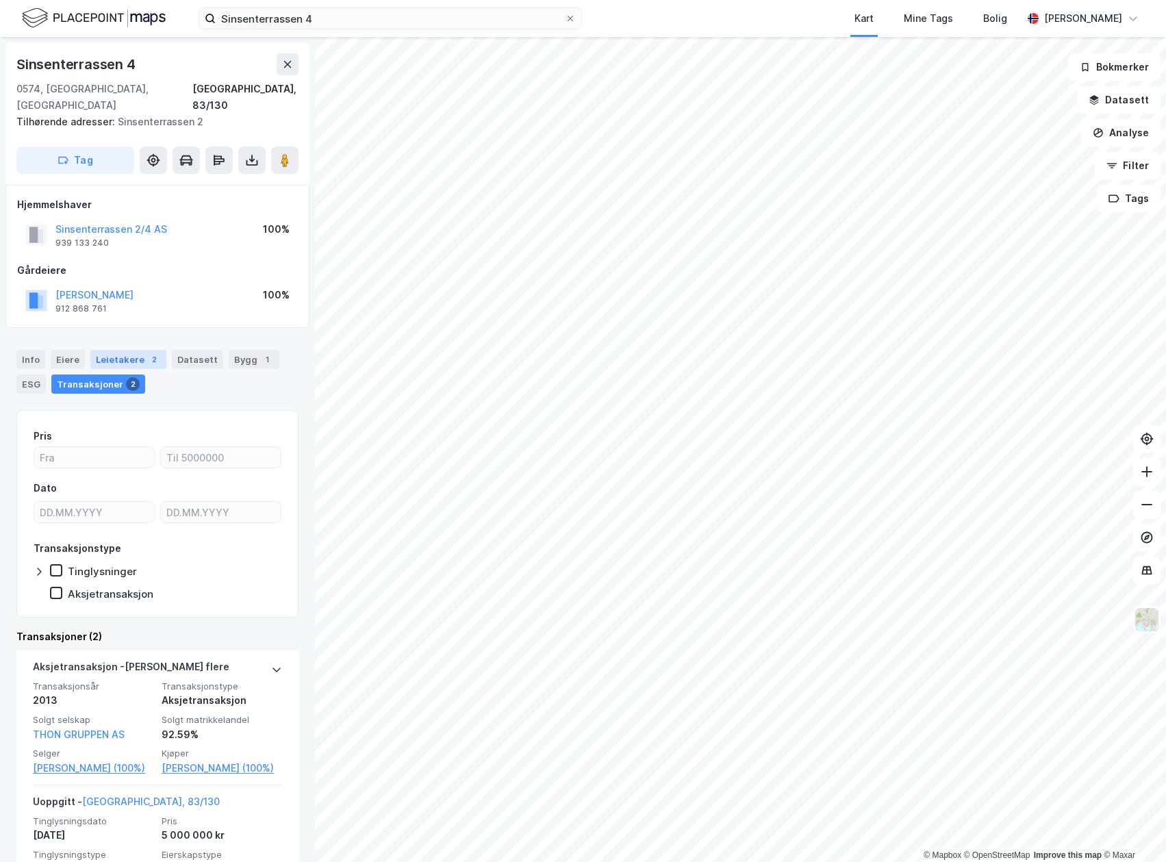
click at [147, 352] on div "2" at bounding box center [154, 359] width 14 height 14
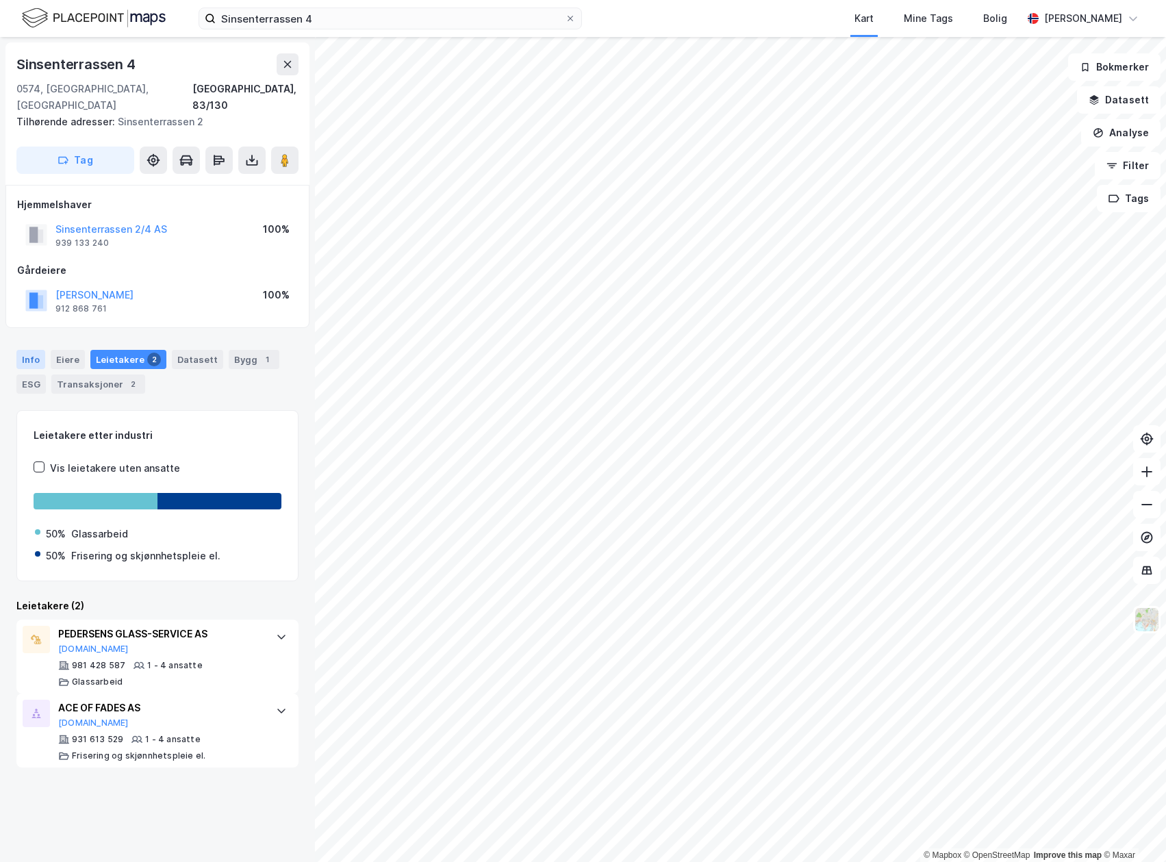
click at [43, 350] on div "Info" at bounding box center [30, 359] width 29 height 19
